Goal: Task Accomplishment & Management: Manage account settings

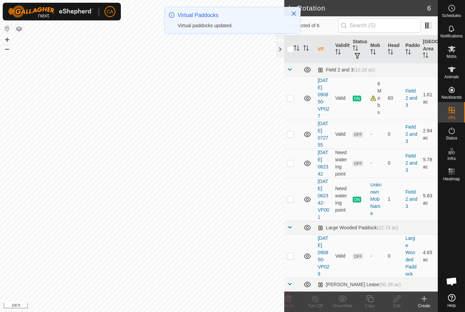
click at [291, 17] on button "Close" at bounding box center [294, 14] width 10 height 10
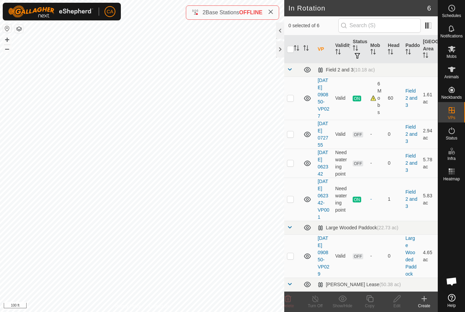
click at [282, 50] on div at bounding box center [280, 49] width 8 height 16
click at [460, 71] on div "Animals" at bounding box center [451, 71] width 27 height 20
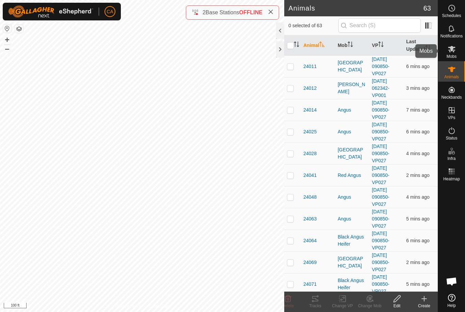
click at [456, 54] on span "Mobs" at bounding box center [452, 56] width 10 height 4
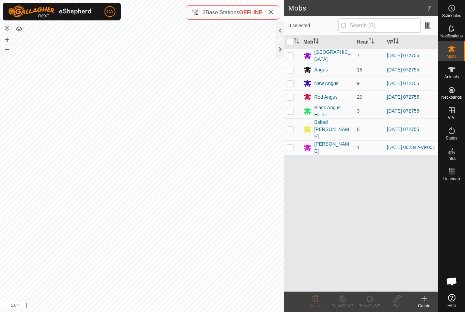
click at [295, 140] on td at bounding box center [292, 147] width 16 height 15
click at [291, 145] on p-checkbox at bounding box center [290, 147] width 7 height 5
checkbox input "false"
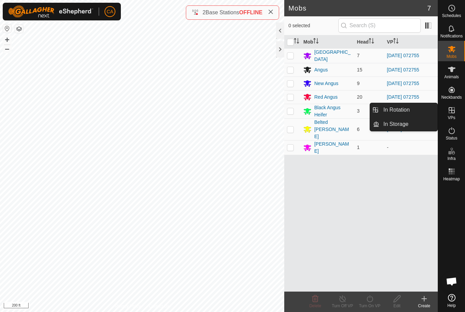
click at [411, 109] on link "In Rotation" at bounding box center [408, 110] width 58 height 14
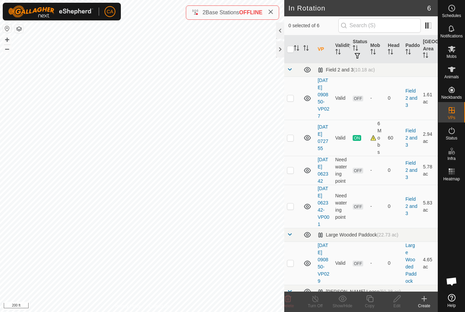
click at [295, 220] on td at bounding box center [292, 206] width 16 height 43
click at [291, 299] on icon at bounding box center [288, 299] width 8 height 8
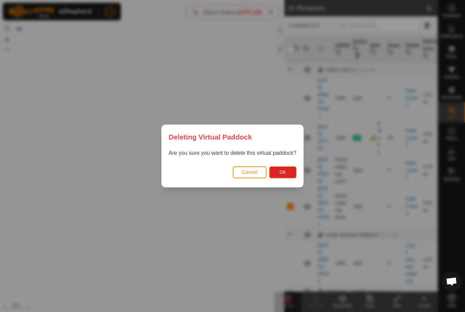
click at [288, 175] on button "Ok" at bounding box center [282, 172] width 27 height 12
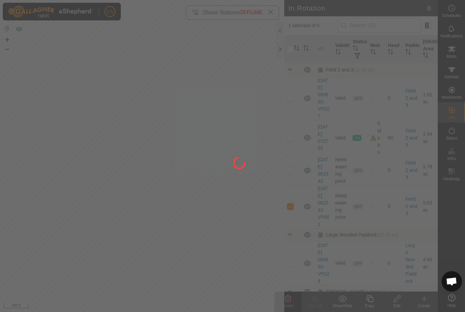
checkbox input "false"
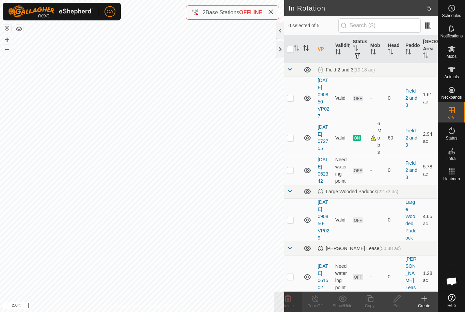
click at [291, 223] on p-checkbox at bounding box center [290, 219] width 7 height 5
click at [290, 302] on icon at bounding box center [288, 298] width 6 height 7
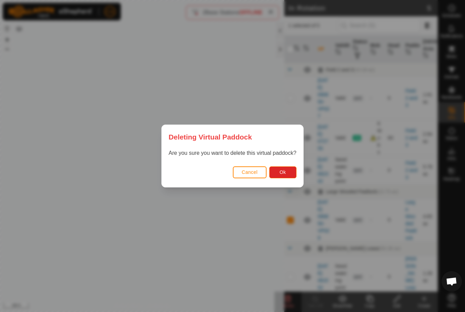
click at [286, 174] on button "Ok" at bounding box center [282, 172] width 27 height 12
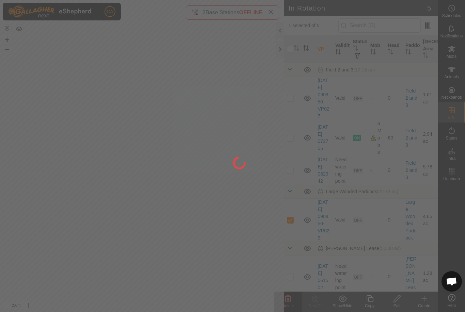
checkbox input "false"
click at [295, 229] on div at bounding box center [232, 156] width 465 height 312
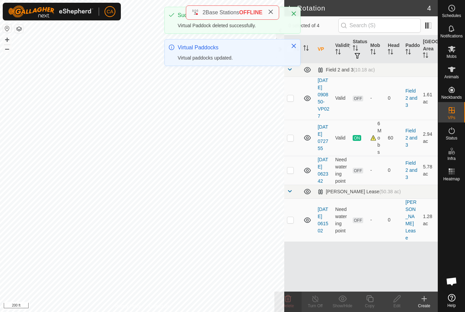
click at [290, 223] on p-checkbox at bounding box center [290, 219] width 7 height 5
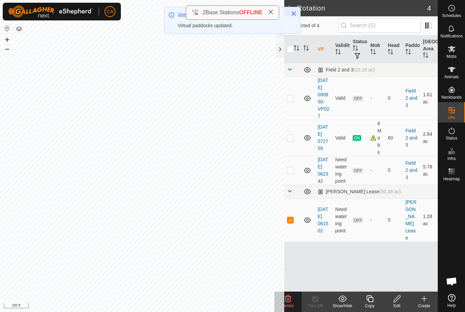
click at [293, 223] on p-checkbox at bounding box center [290, 219] width 7 height 5
checkbox input "false"
click at [294, 182] on td at bounding box center [292, 170] width 16 height 29
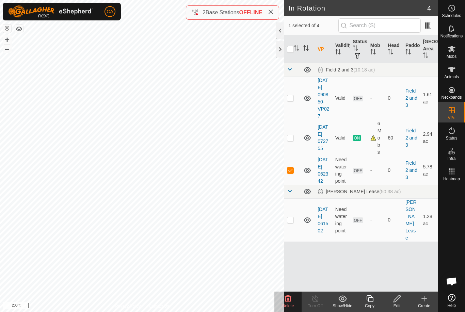
click at [290, 304] on span "Delete" at bounding box center [288, 306] width 12 height 5
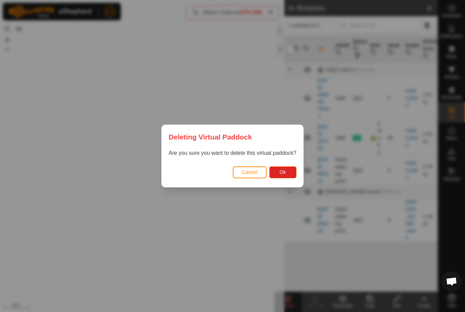
click at [289, 170] on button "Ok" at bounding box center [282, 172] width 27 height 12
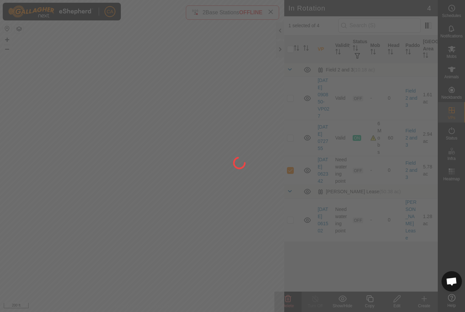
checkbox input "false"
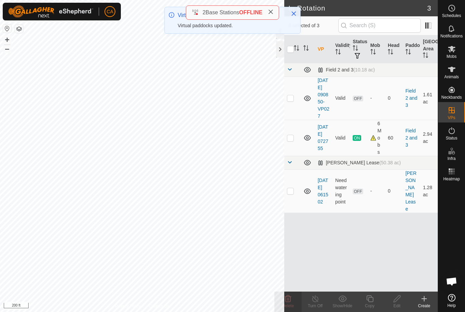
click at [273, 11] on icon at bounding box center [270, 11] width 5 height 5
click at [292, 14] on icon "Close" at bounding box center [293, 13] width 5 height 5
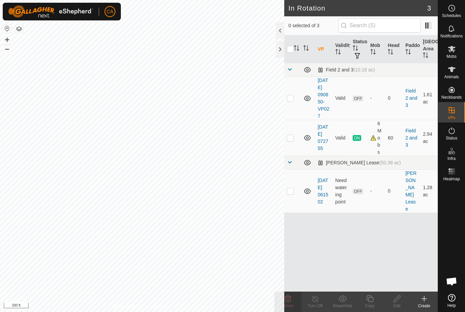
click at [280, 51] on div at bounding box center [280, 49] width 8 height 16
